Goal: Find specific page/section: Find specific page/section

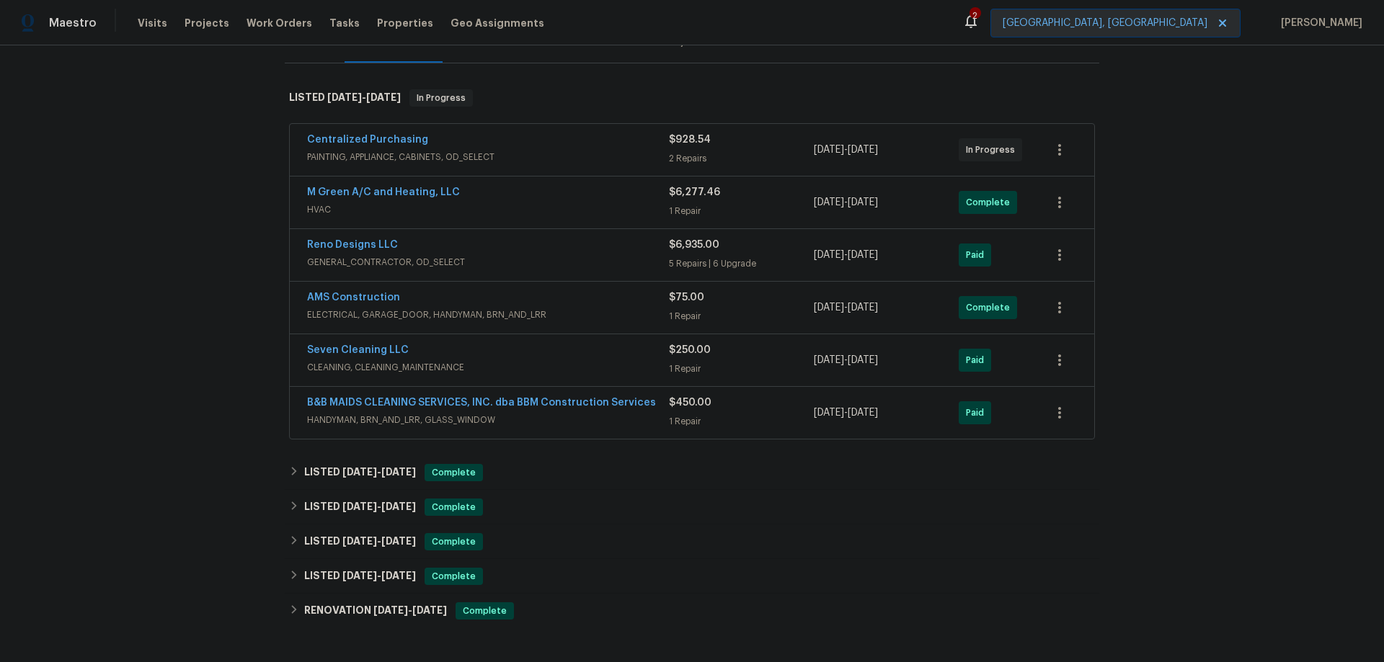
scroll to position [216, 0]
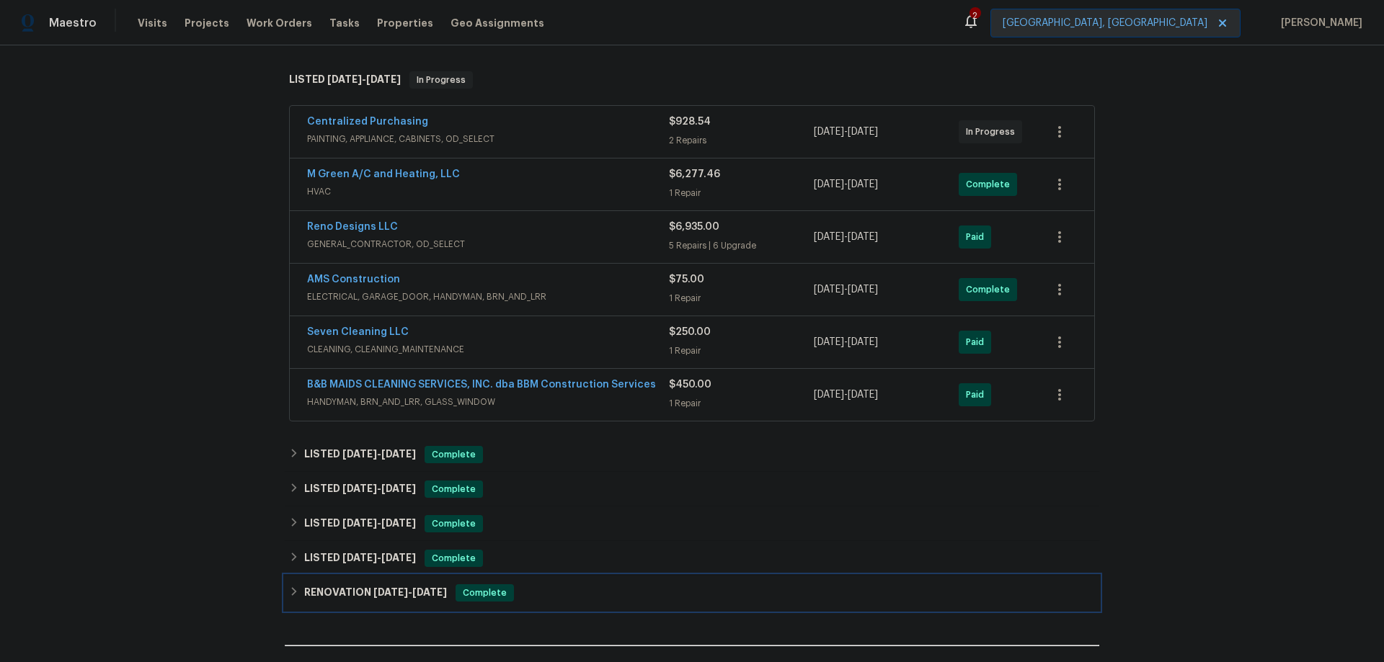
click at [373, 594] on span "[DATE]" at bounding box center [390, 593] width 35 height 10
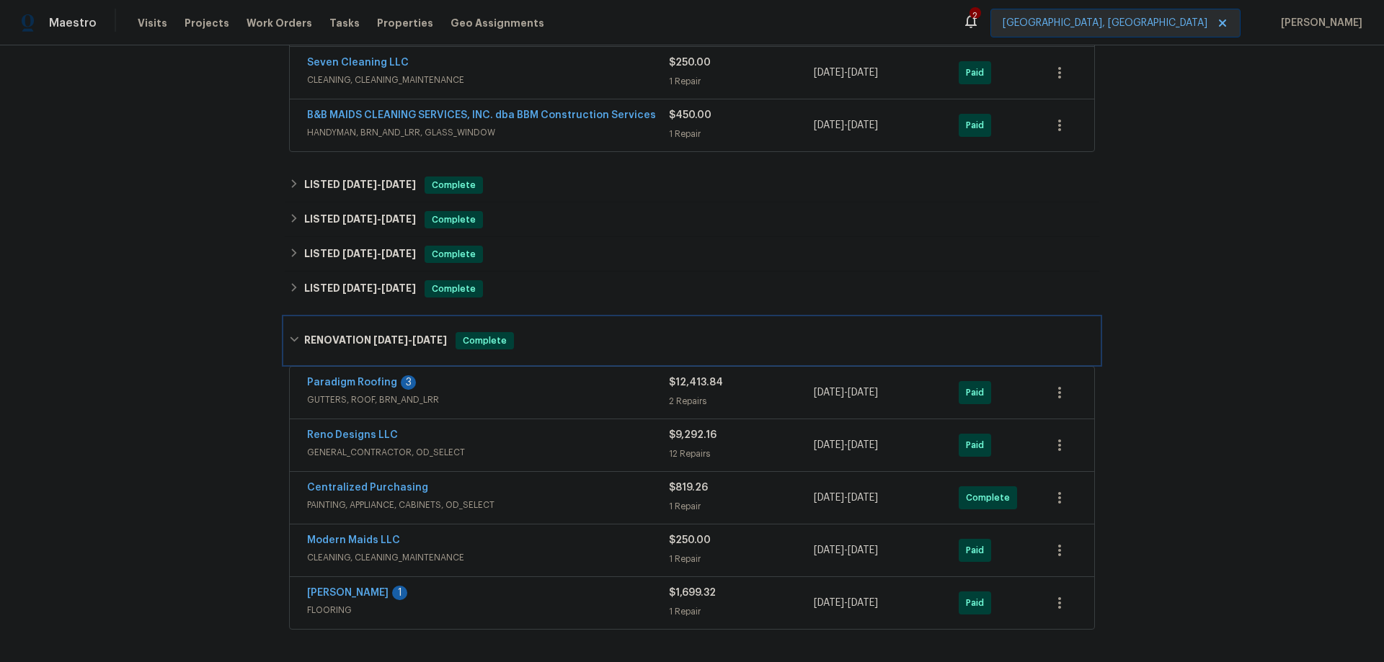
scroll to position [577, 0]
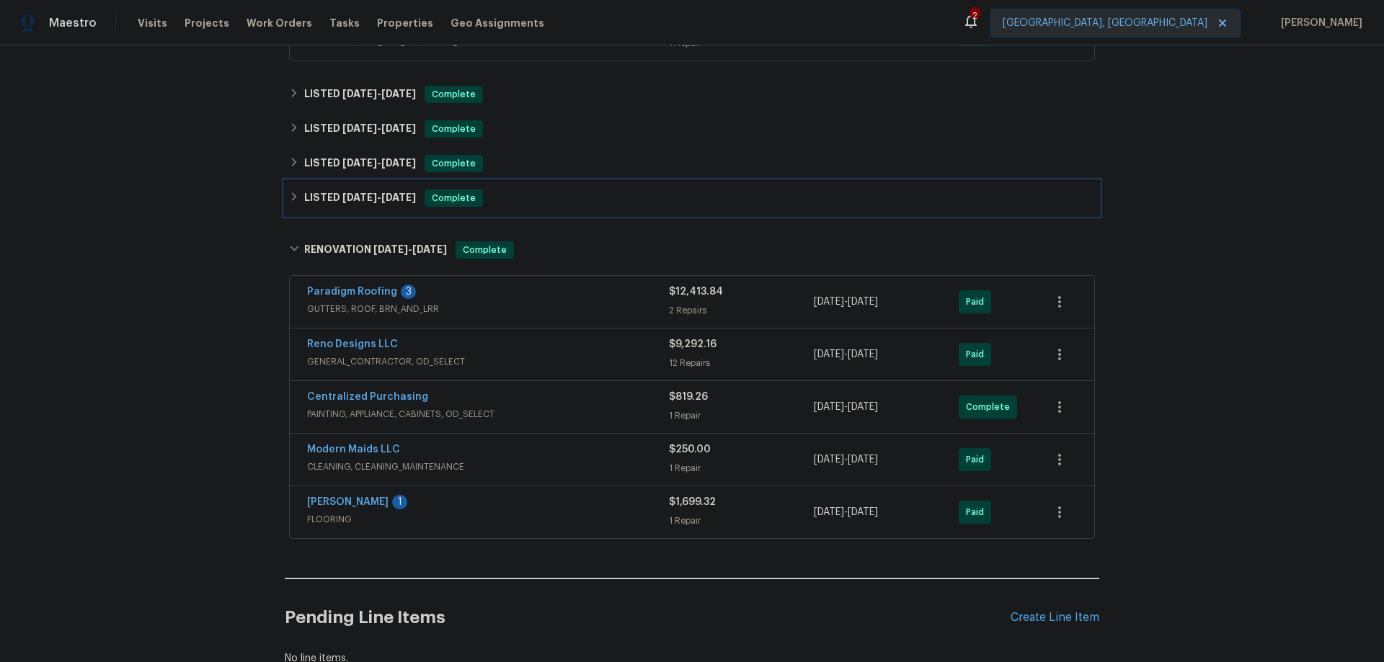
click at [380, 188] on div "LISTED [DATE] - [DATE] Complete" at bounding box center [692, 198] width 815 height 35
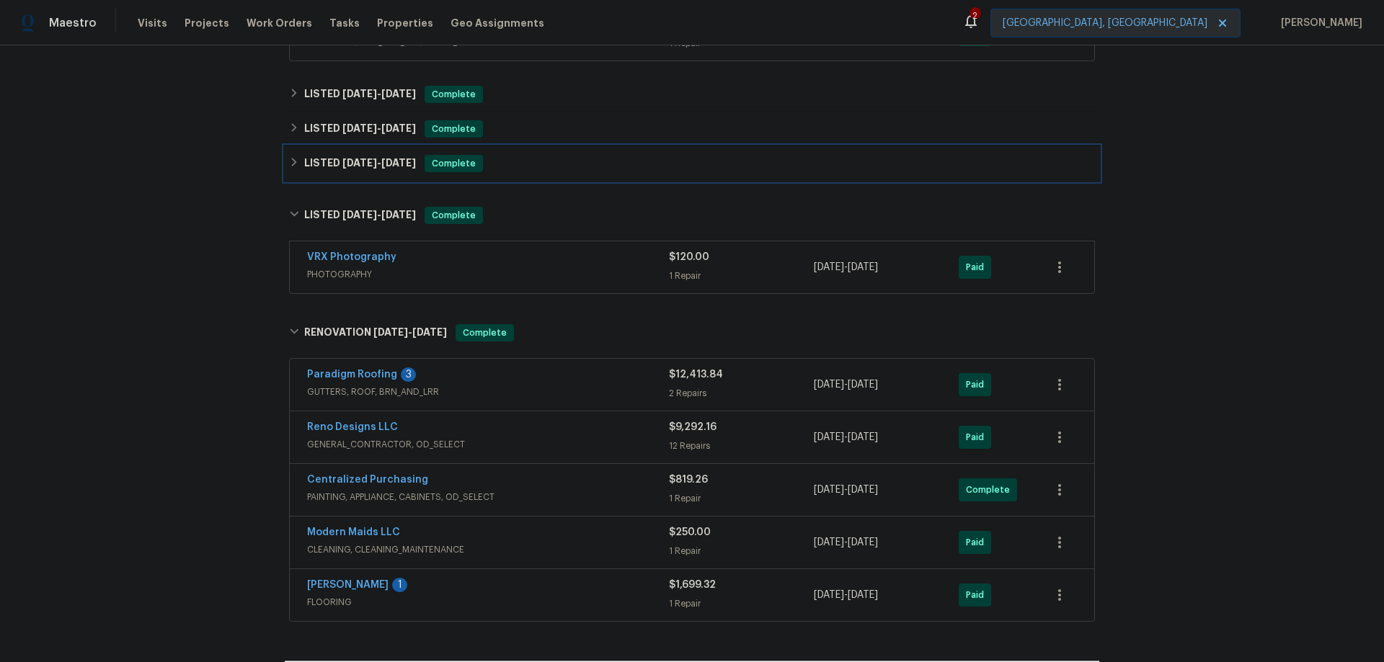
click at [364, 166] on span "[DATE]" at bounding box center [359, 163] width 35 height 10
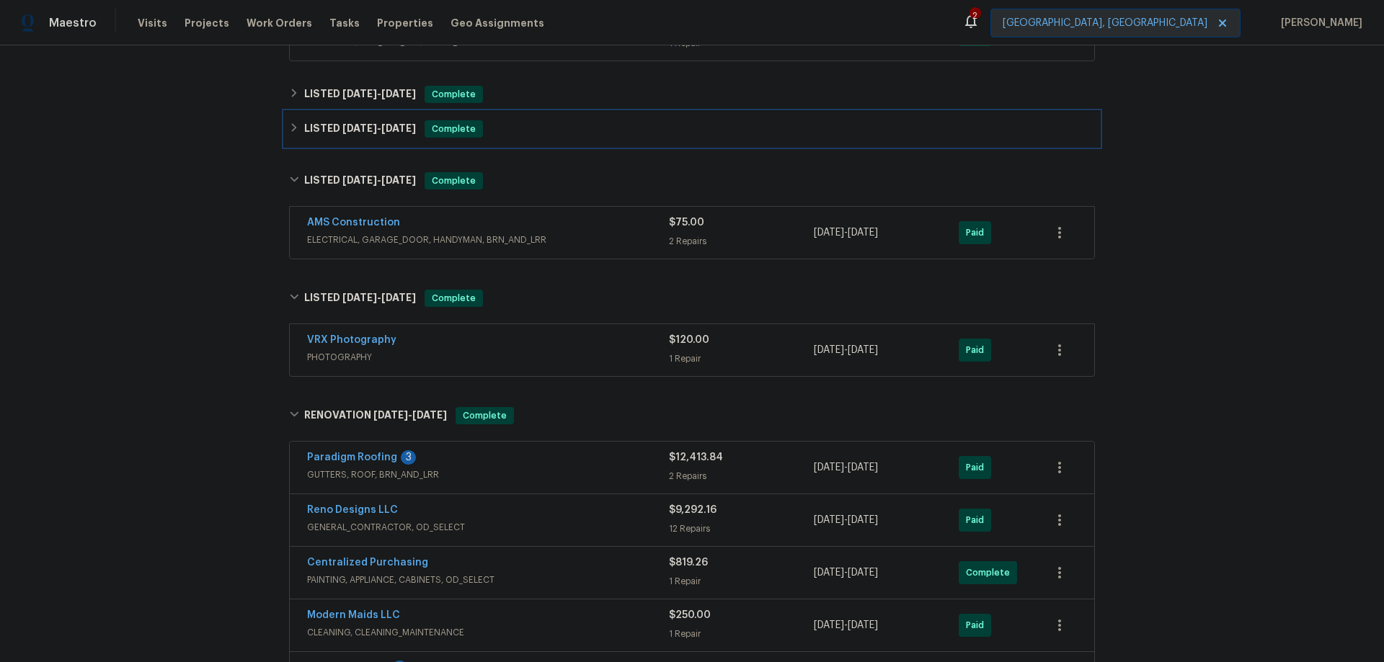
click at [363, 135] on h6 "LISTED [DATE] - [DATE]" at bounding box center [360, 128] width 112 height 17
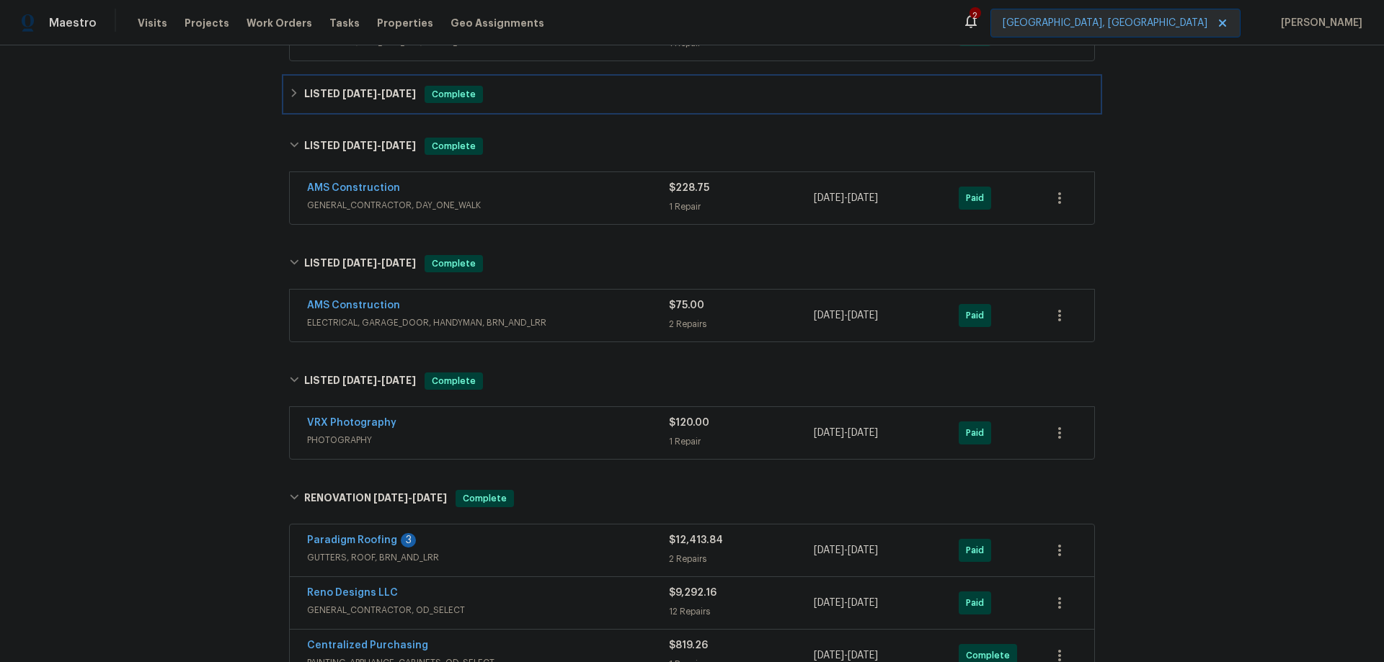
click at [362, 97] on span "[DATE]" at bounding box center [359, 94] width 35 height 10
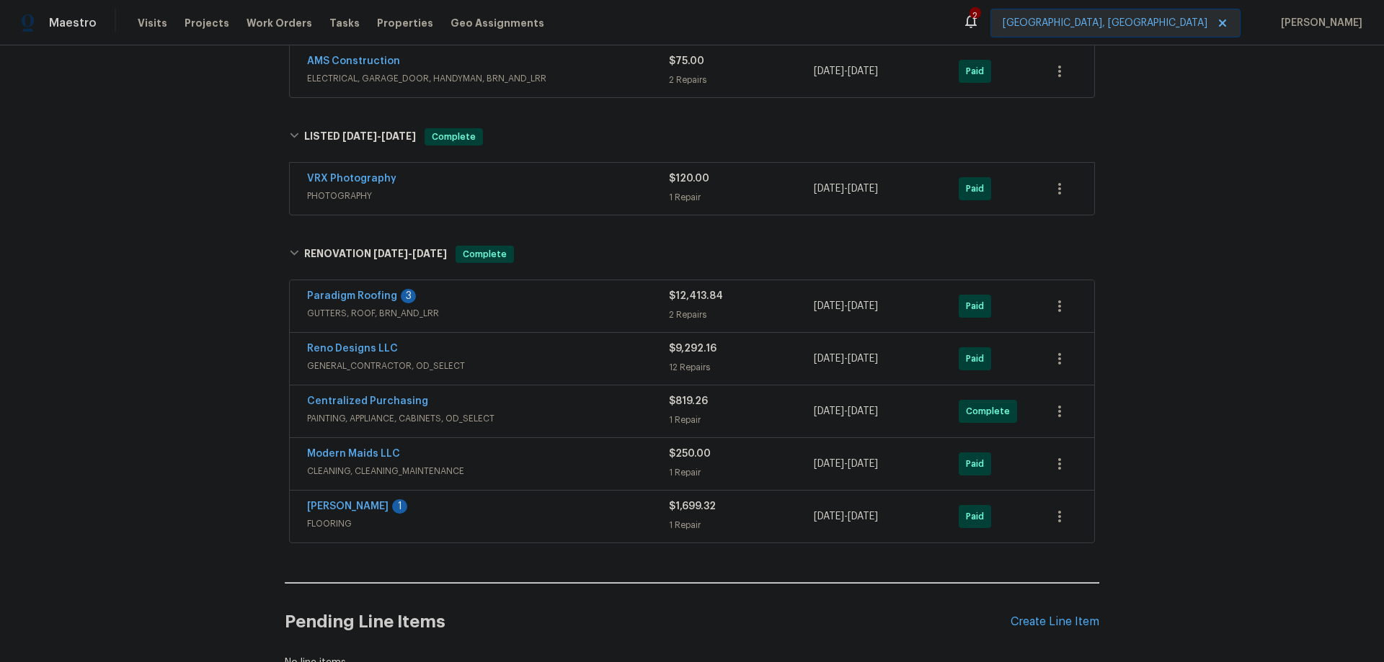
scroll to position [1081, 0]
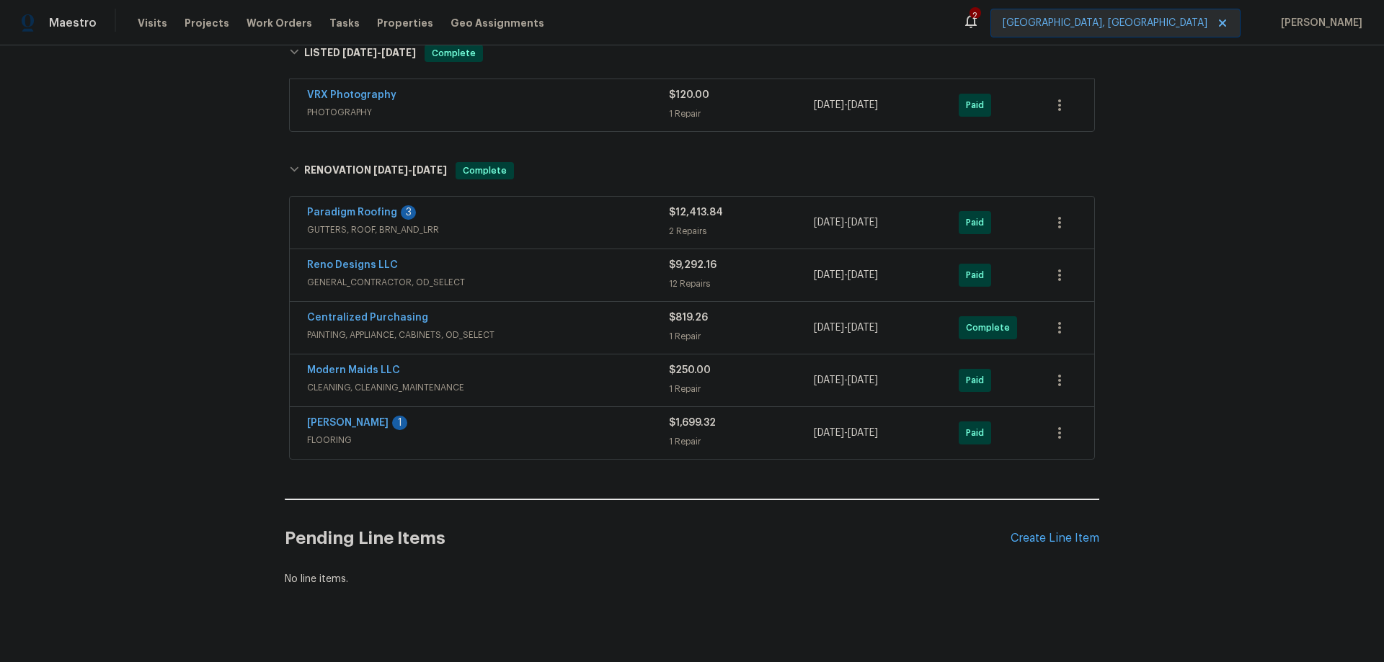
click at [566, 221] on div "Paradigm Roofing 3" at bounding box center [488, 213] width 362 height 17
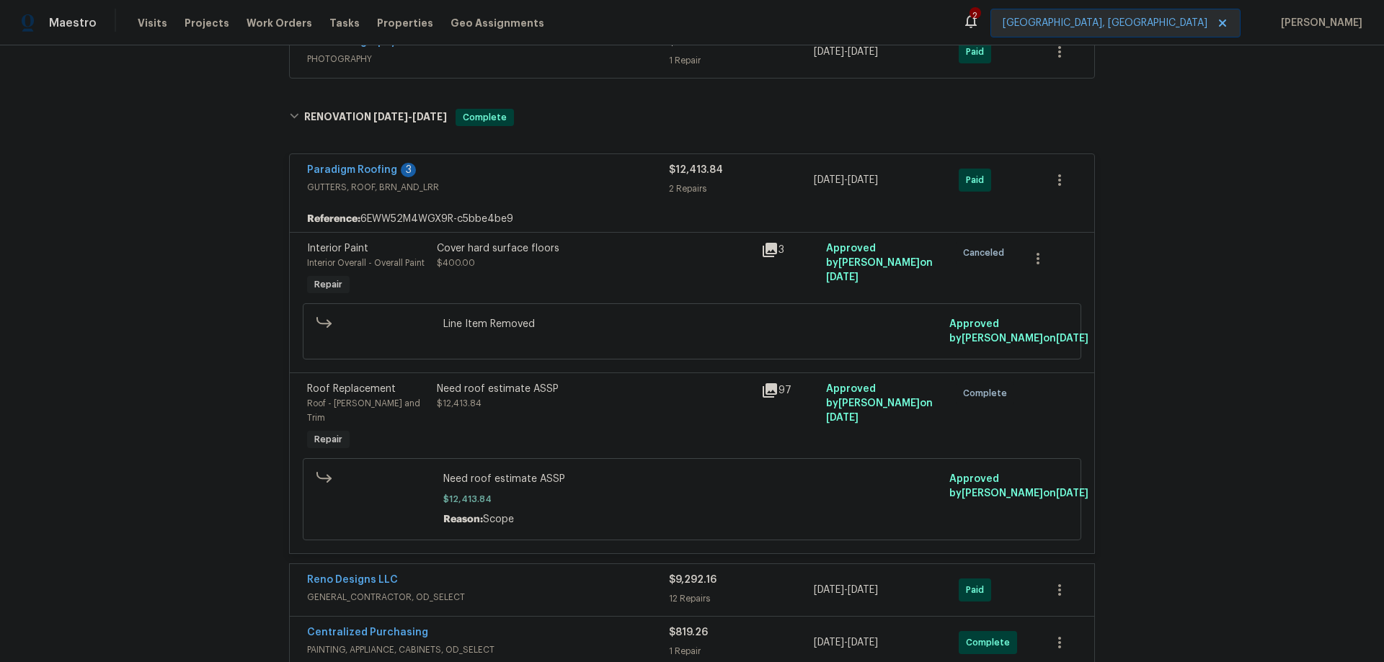
scroll to position [1298, 0]
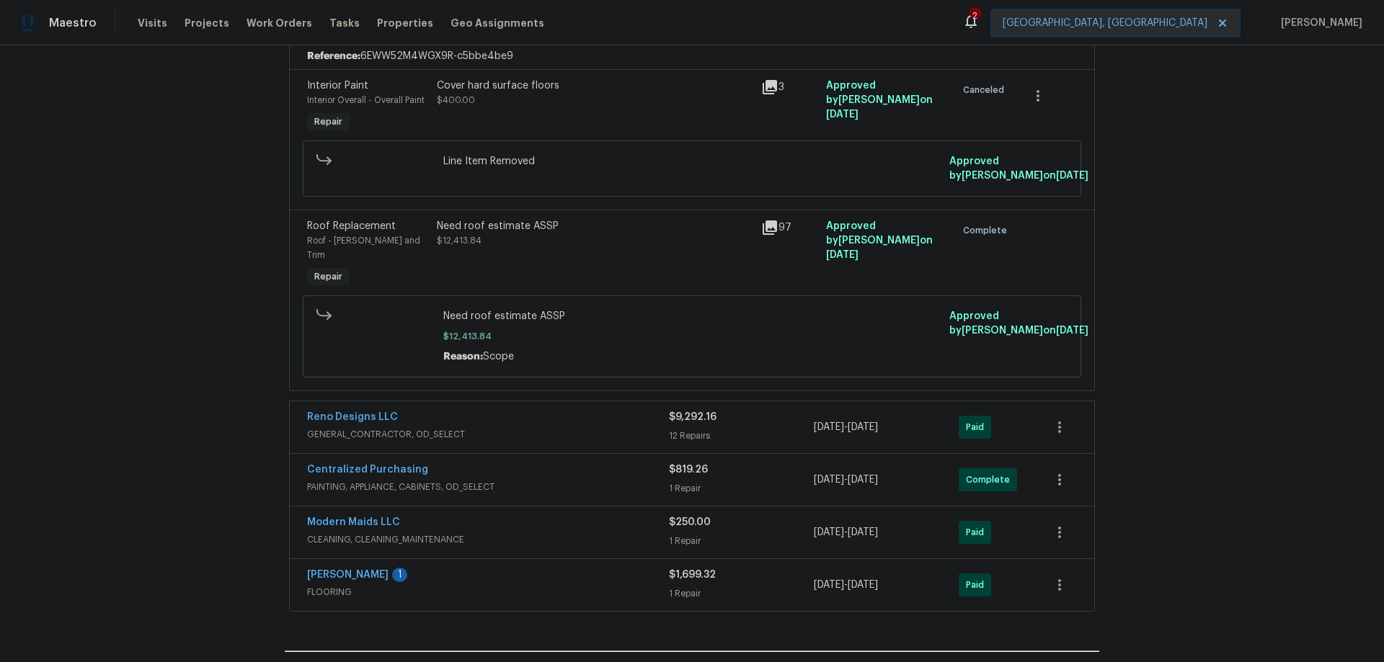
click at [550, 410] on div "Reno Designs LLC" at bounding box center [488, 418] width 362 height 17
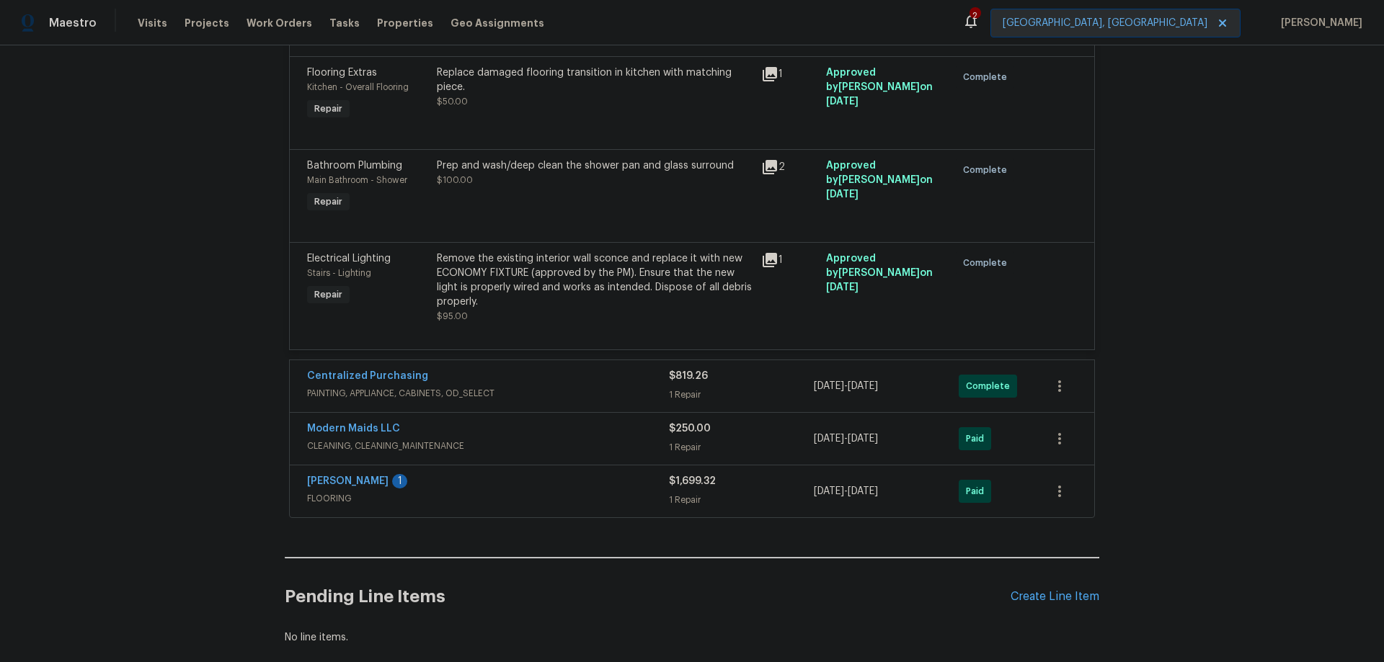
scroll to position [2982, 0]
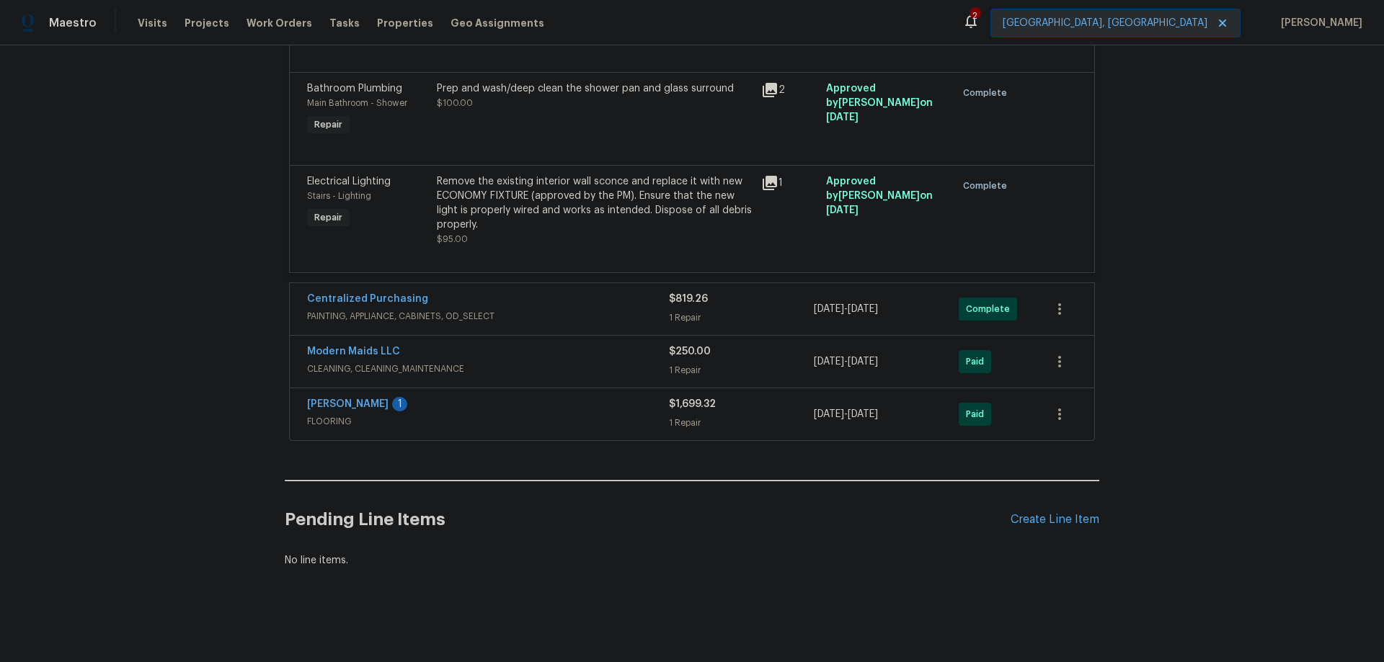
click at [577, 397] on div "[PERSON_NAME] 1" at bounding box center [488, 405] width 362 height 17
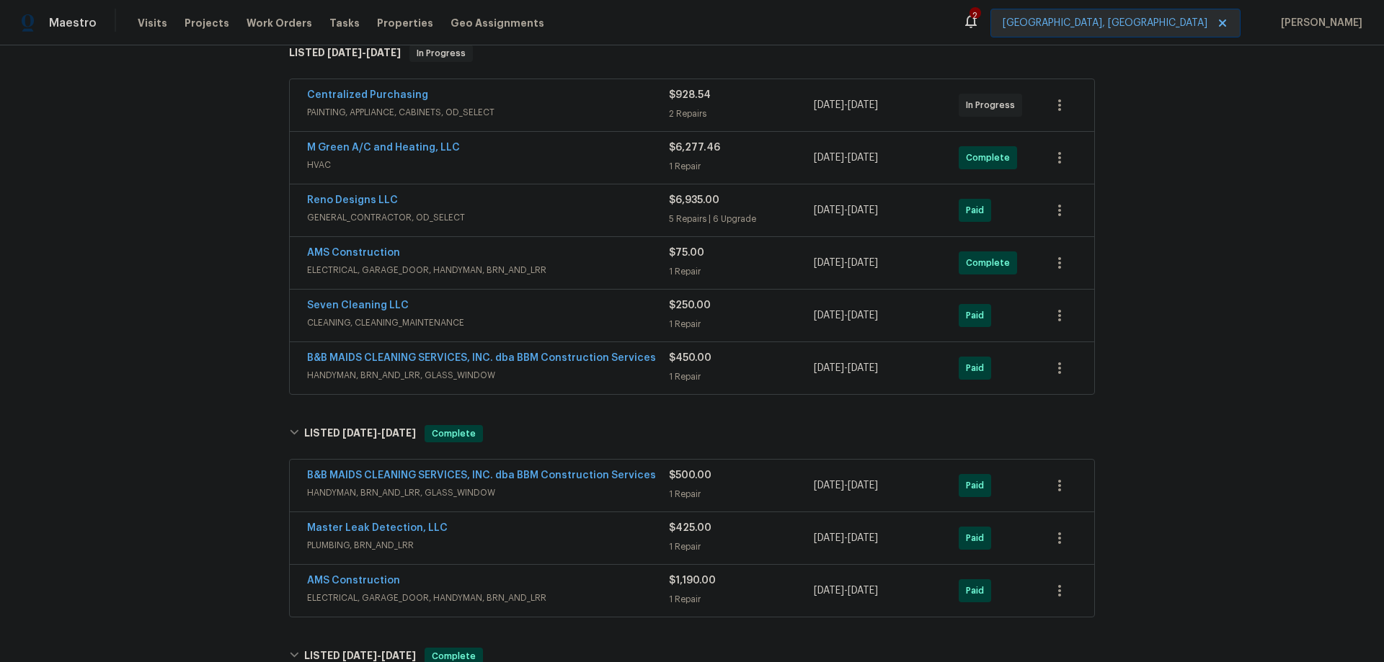
scroll to position [242, 0]
click at [585, 213] on span "GENERAL_CONTRACTOR, OD_SELECT" at bounding box center [488, 218] width 362 height 14
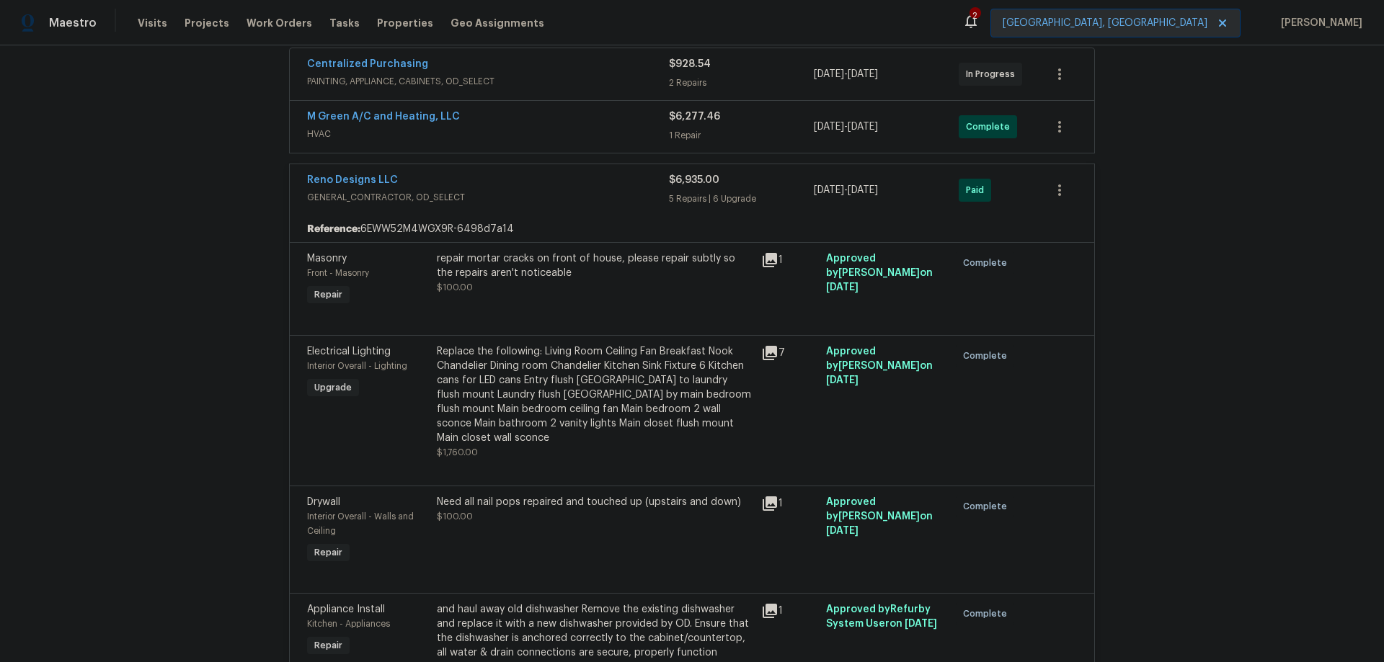
scroll to position [170, 0]
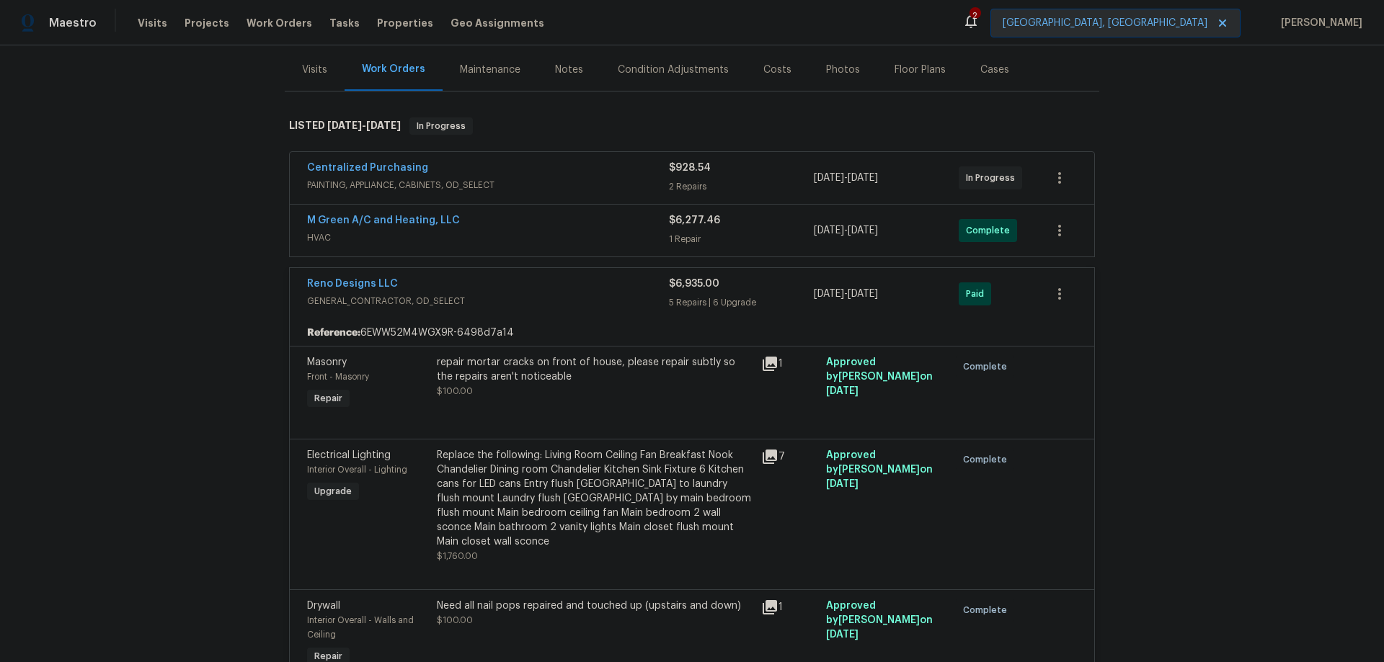
click at [586, 229] on div "M Green A/C and Heating, LLC" at bounding box center [488, 221] width 362 height 17
